Goal: Task Accomplishment & Management: Use online tool/utility

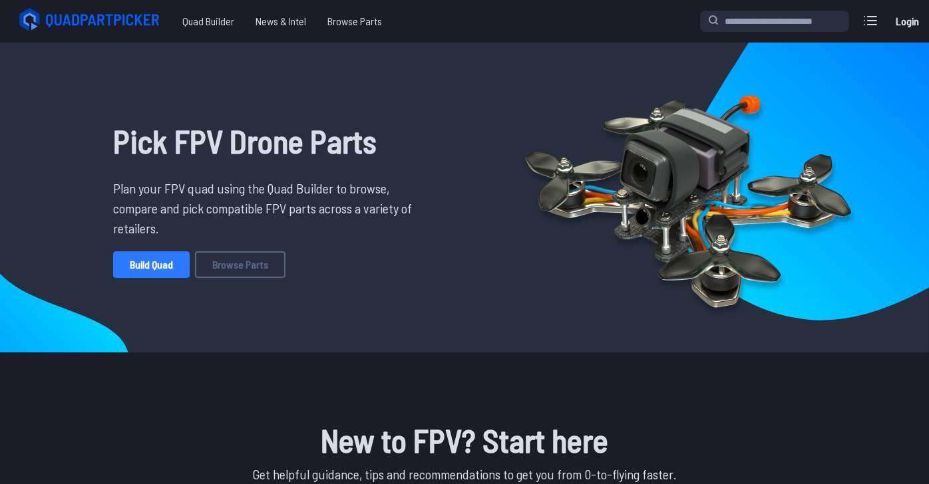
click at [134, 278] on link "Build Quad" at bounding box center [151, 264] width 76 height 27
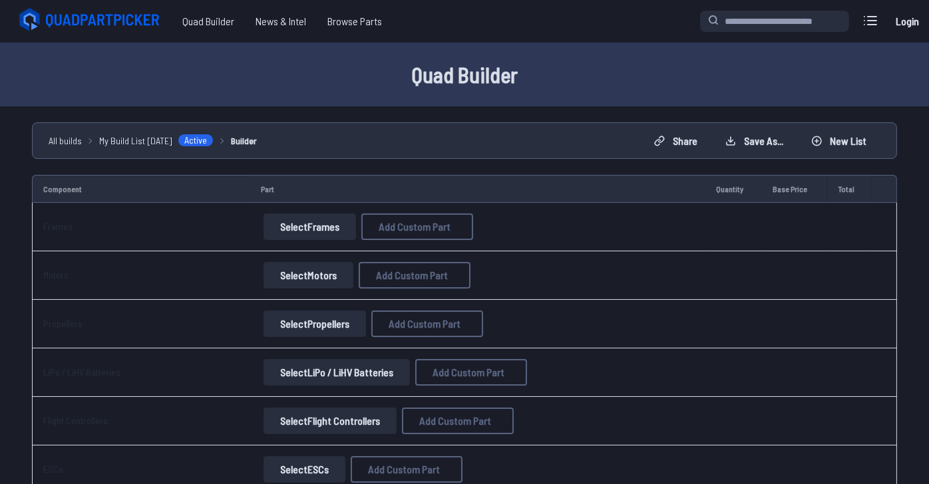
click at [911, 25] on link "Login" at bounding box center [907, 21] width 32 height 27
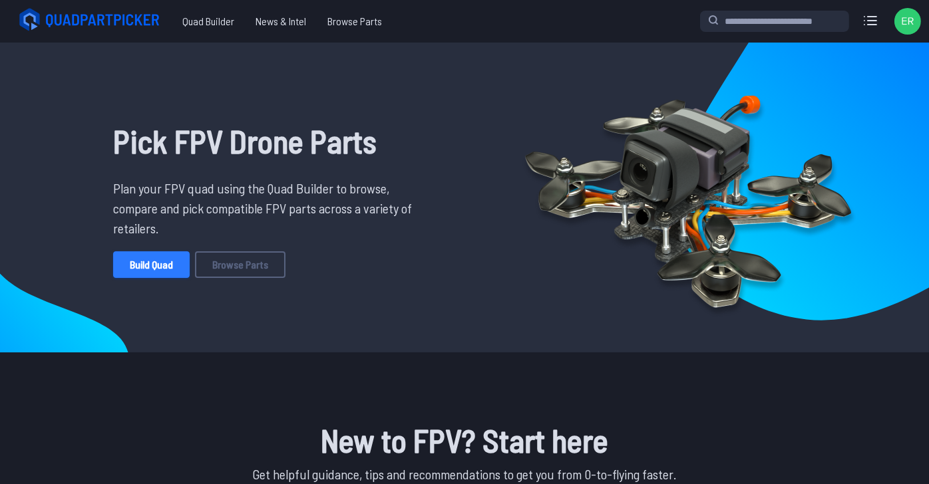
click at [133, 278] on link "Build Quad" at bounding box center [151, 264] width 76 height 27
click at [462, 120] on div "Pick FPV Drone Parts Plan your FPV quad using the Quad Builder to browse, compa…" at bounding box center [267, 197] width 436 height 289
click at [422, 276] on div "Build Quad Browse Parts" at bounding box center [267, 264] width 309 height 27
click at [429, 342] on div "Pick FPV Drone Parts Plan your FPV quad using the Quad Builder to browse, compa…" at bounding box center [267, 197] width 436 height 289
click at [137, 278] on link "Build Quad" at bounding box center [151, 264] width 76 height 27
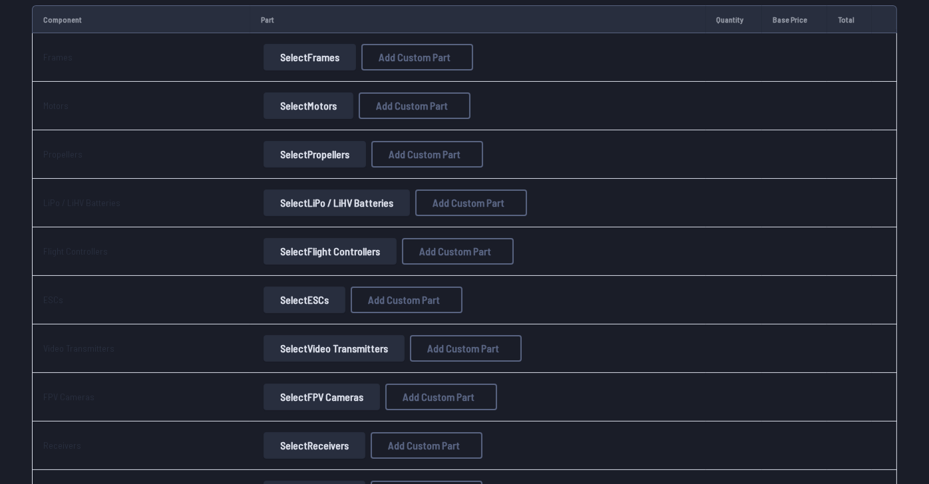
scroll to position [200, 0]
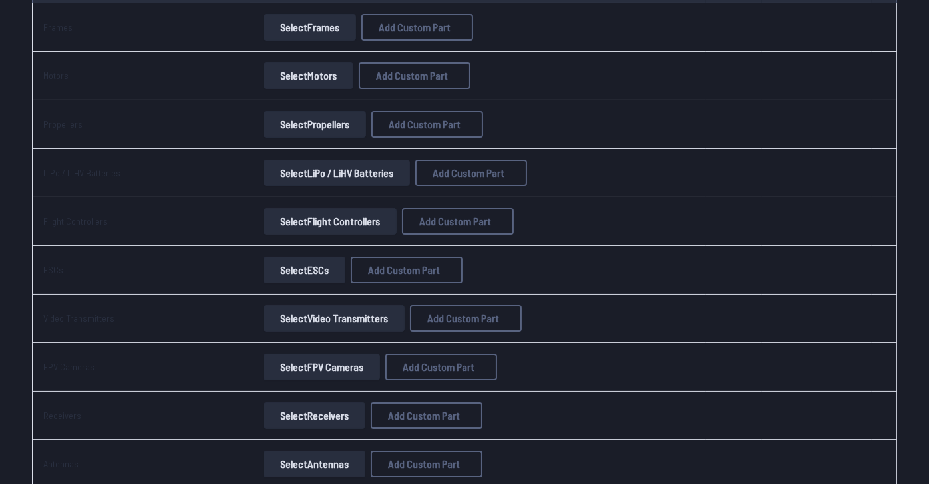
click at [353, 89] on button "Select Motors" at bounding box center [308, 76] width 90 height 27
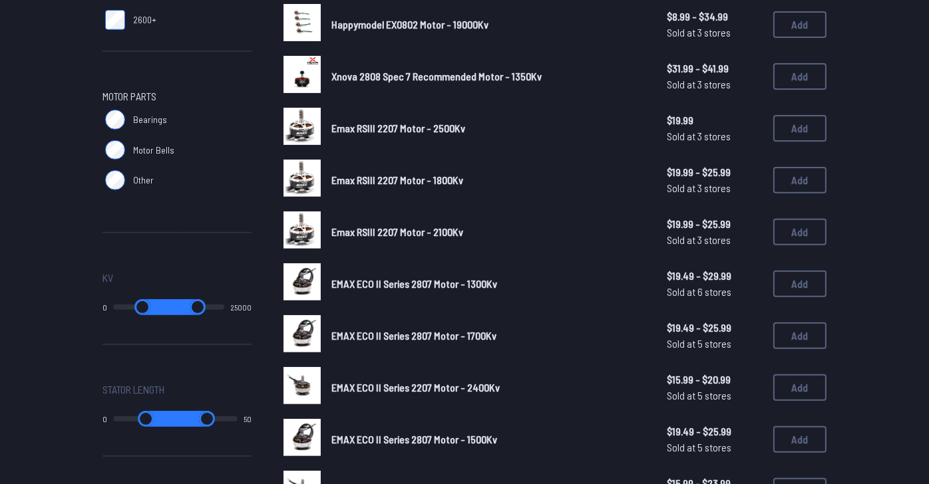
scroll to position [598, 0]
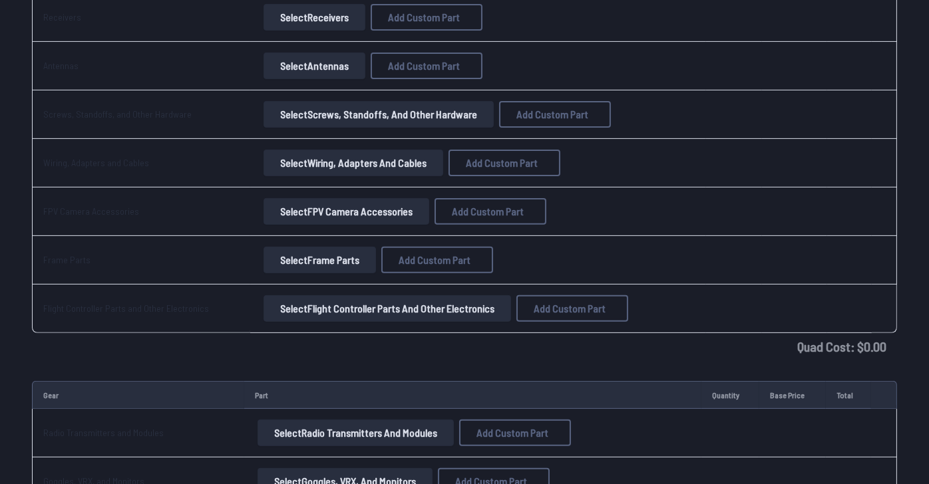
scroll to position [200, 0]
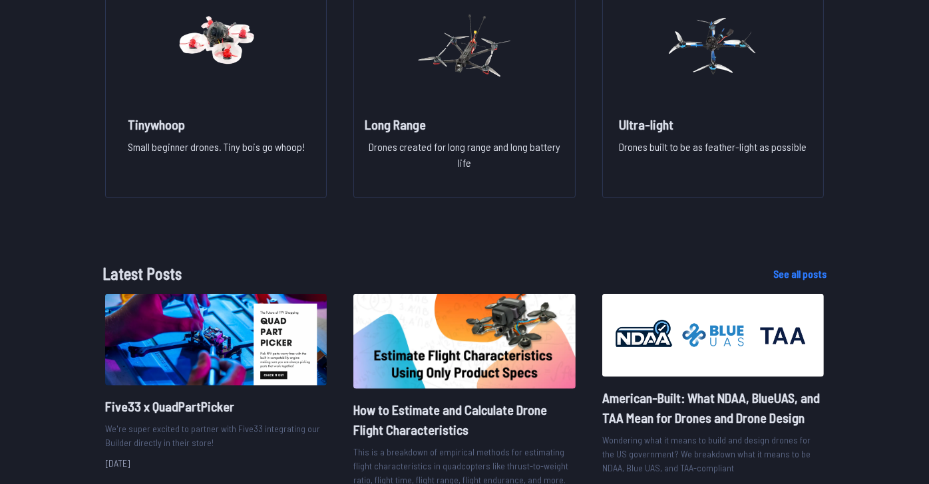
scroll to position [1330, 0]
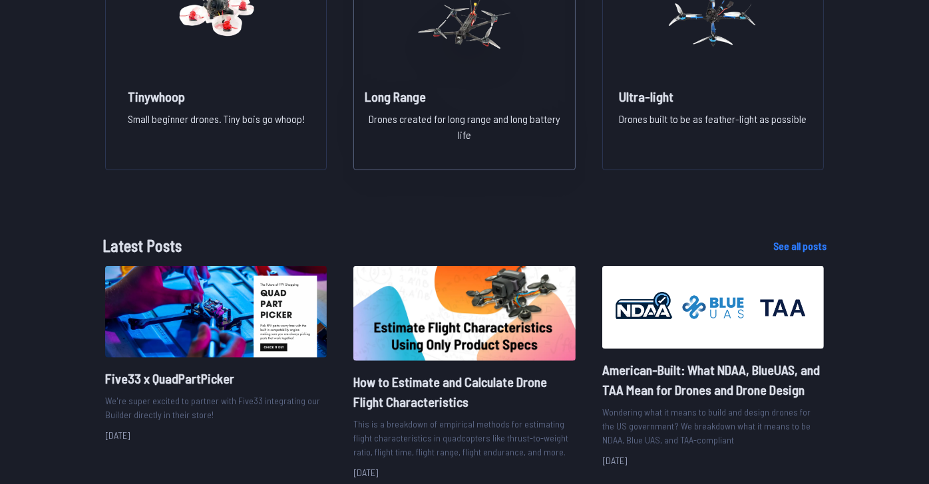
click at [392, 106] on h2 "Long Range" at bounding box center [464, 96] width 199 height 19
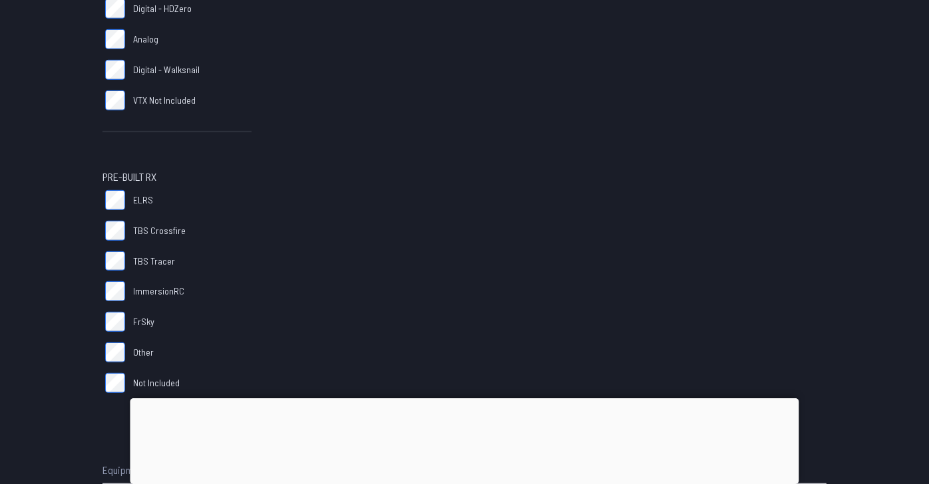
scroll to position [931, 0]
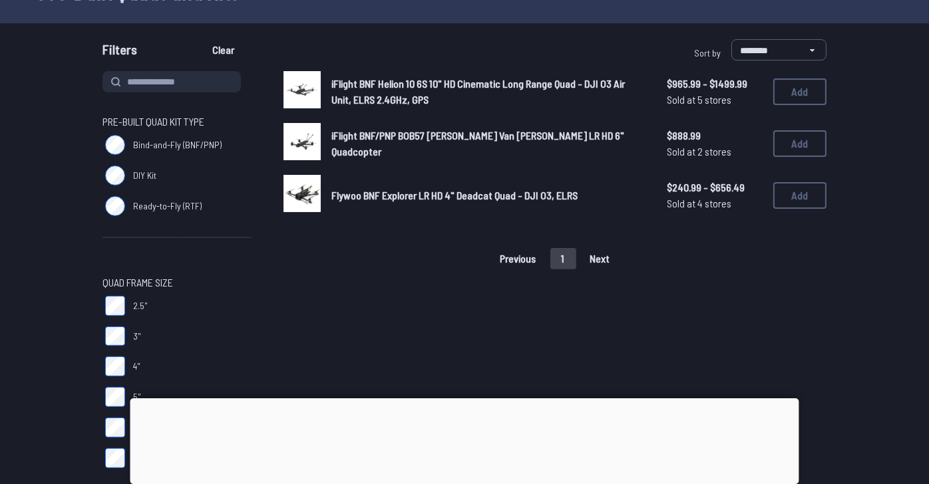
scroll to position [66, 0]
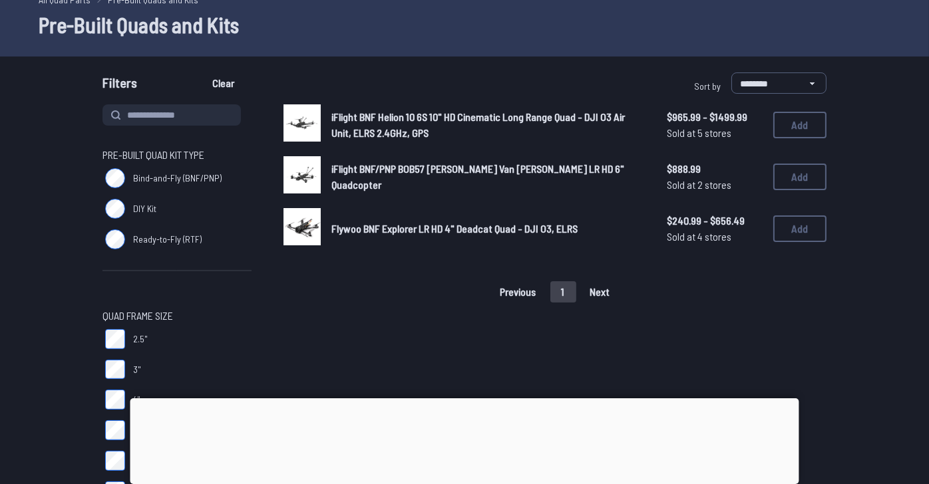
click at [488, 191] on span "iFlight BNF/PNP BOB57 [PERSON_NAME] Van [PERSON_NAME] LR HD 6" Quadcopter" at bounding box center [477, 176] width 293 height 29
